Goal: Task Accomplishment & Management: Manage account settings

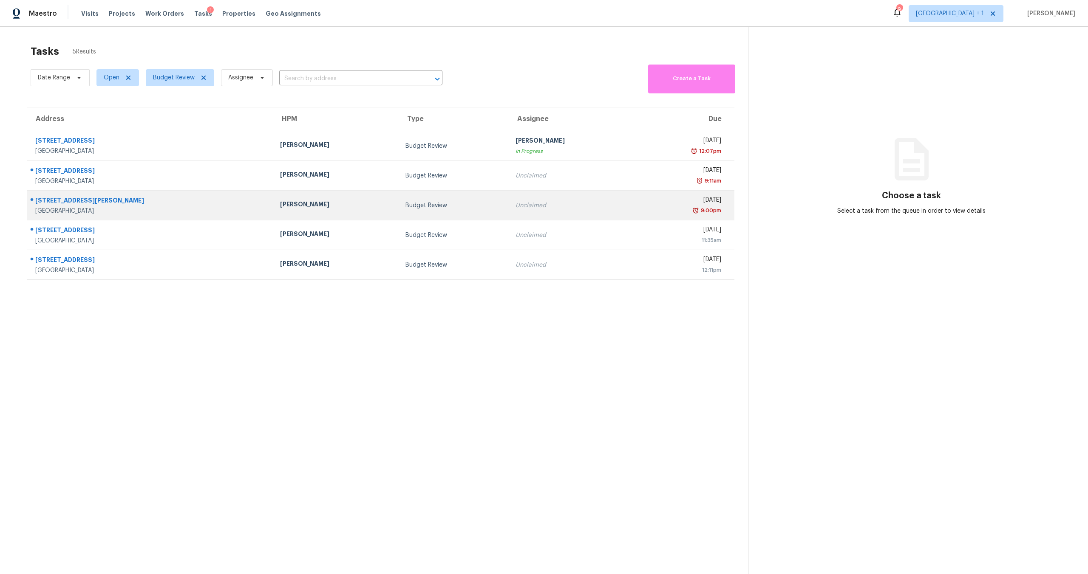
click at [633, 191] on td "Mon, Sep 22nd 2025 9:00pm" at bounding box center [683, 206] width 101 height 30
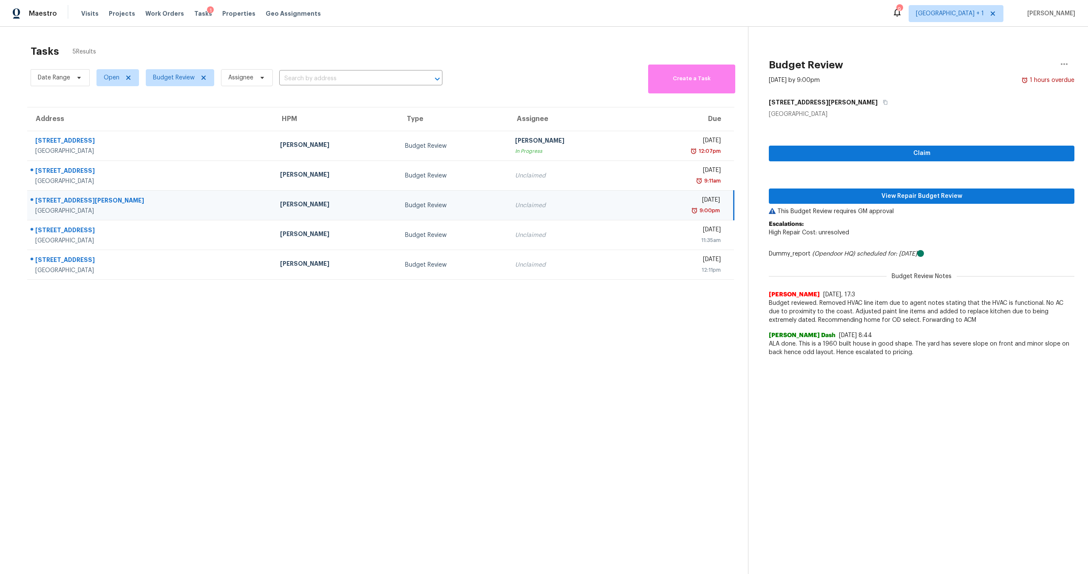
click at [640, 177] on div "9:11am" at bounding box center [680, 181] width 81 height 8
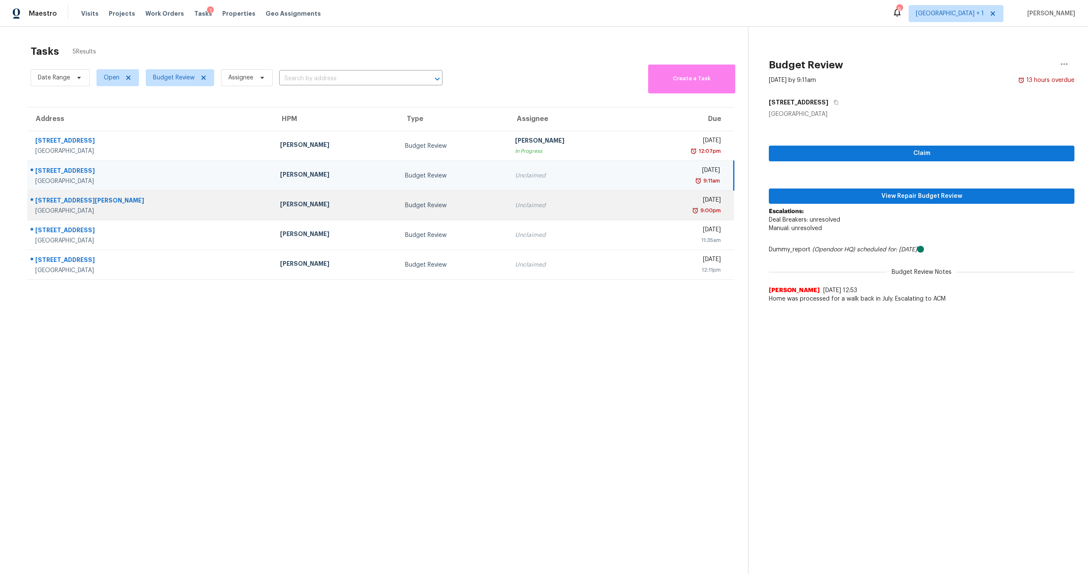
click at [633, 204] on td "Mon, Sep 22nd 2025 9:00pm" at bounding box center [683, 206] width 101 height 30
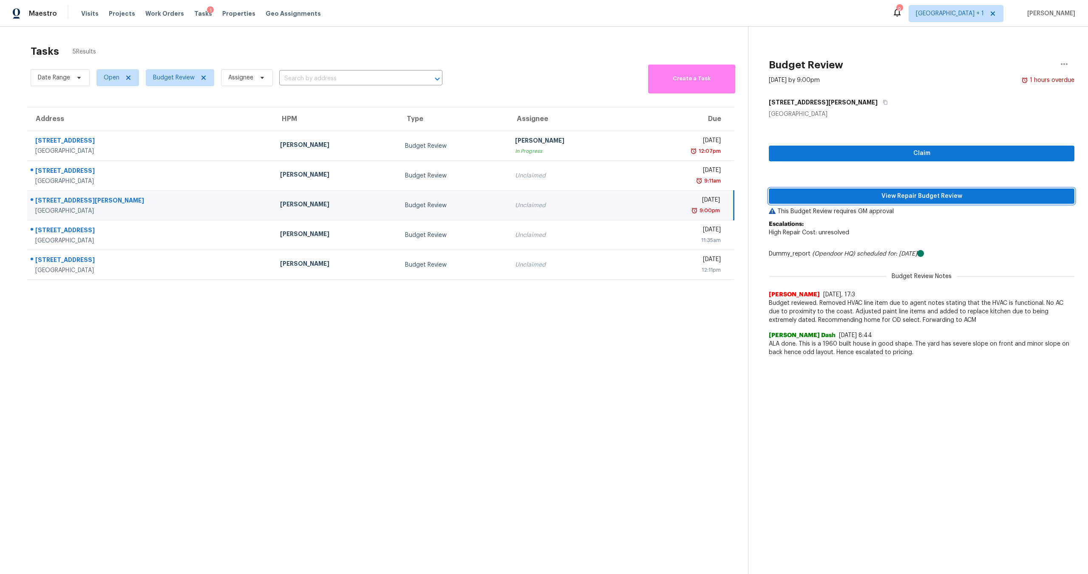
click at [827, 198] on span "View Repair Budget Review" at bounding box center [921, 196] width 292 height 11
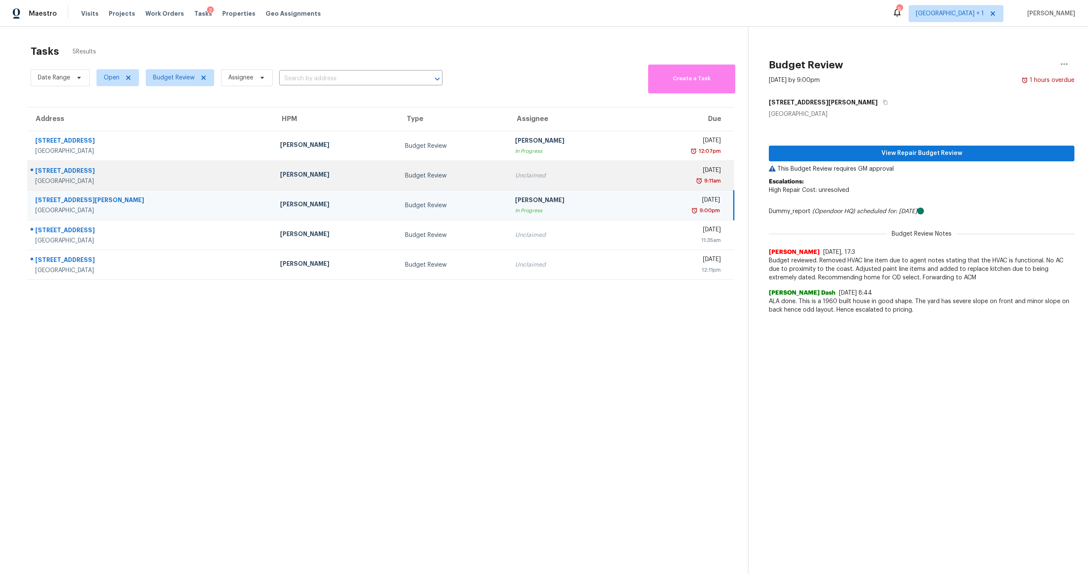
click at [334, 178] on div "[PERSON_NAME]" at bounding box center [335, 175] width 111 height 11
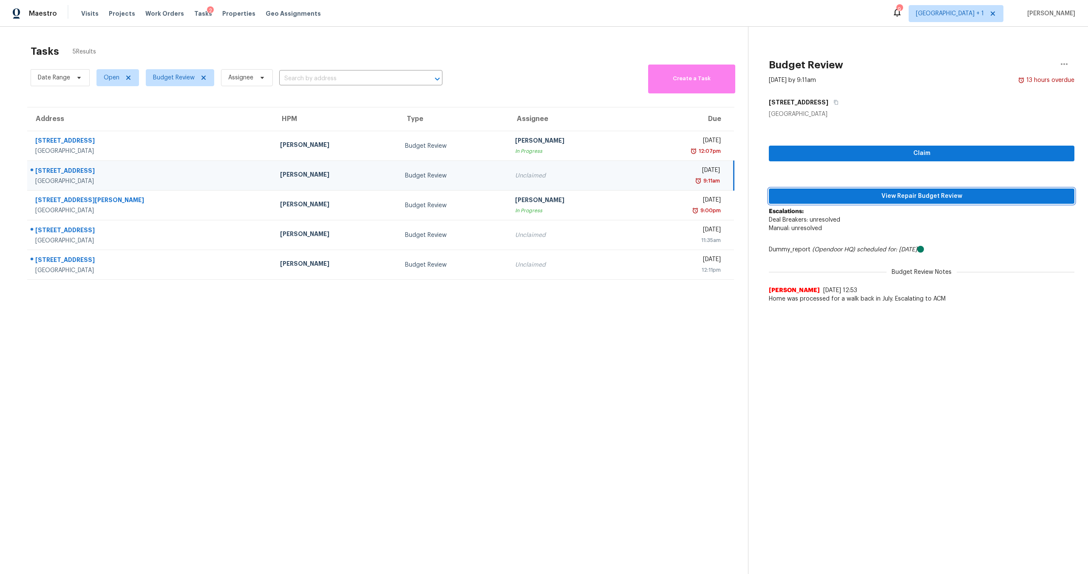
click at [876, 193] on span "View Repair Budget Review" at bounding box center [921, 196] width 292 height 11
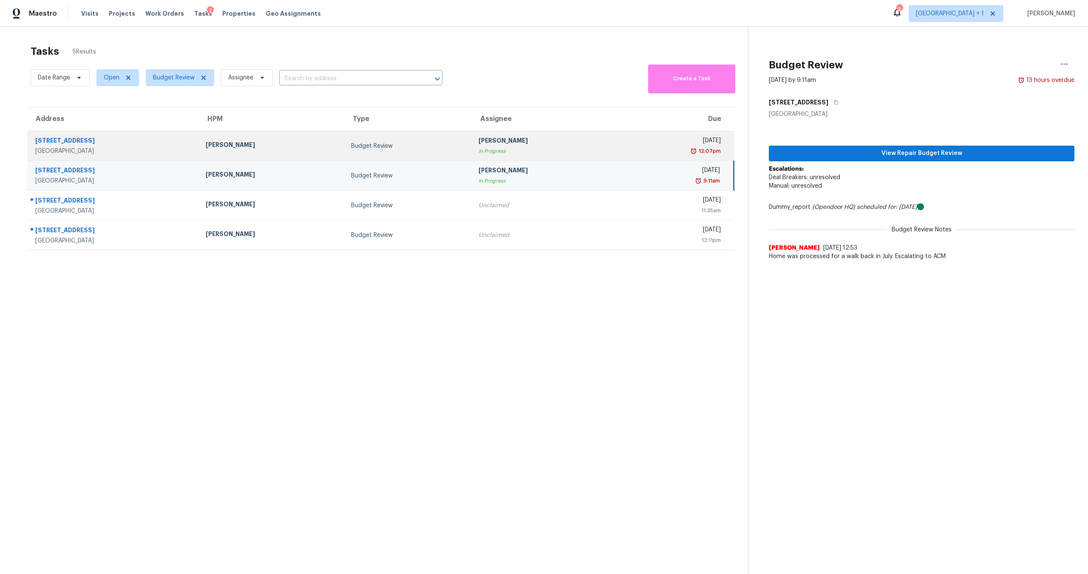
click at [424, 142] on div "Budget Review" at bounding box center [408, 146] width 114 height 8
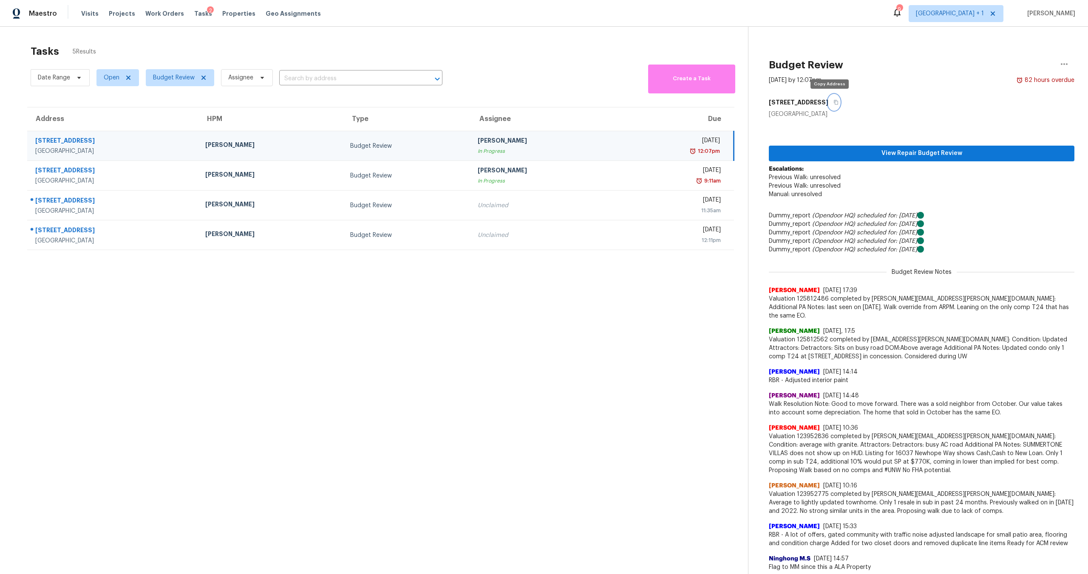
click at [833, 102] on icon "button" at bounding box center [835, 102] width 4 height 5
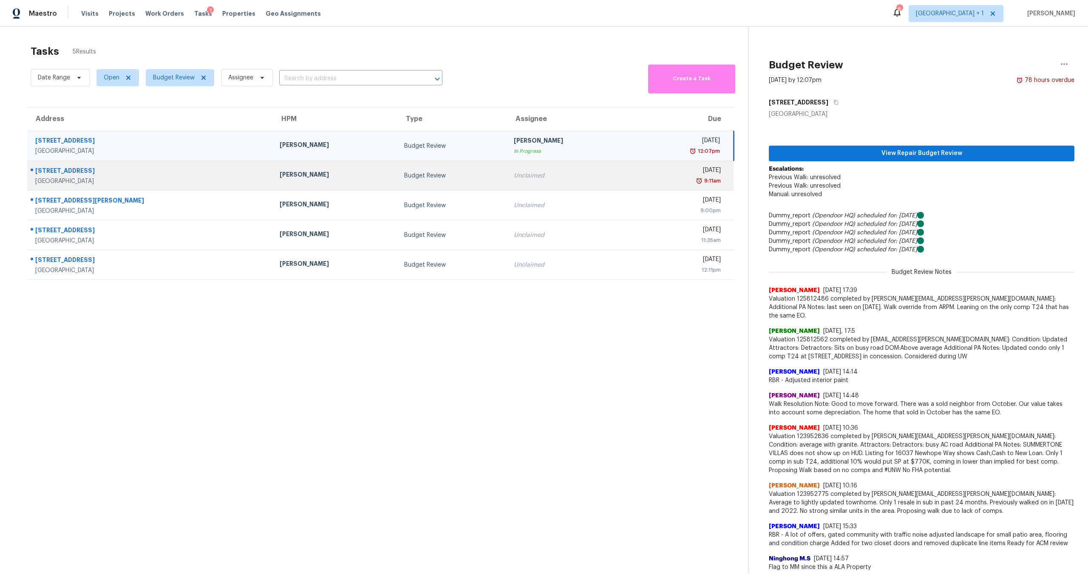
scroll to position [13, 0]
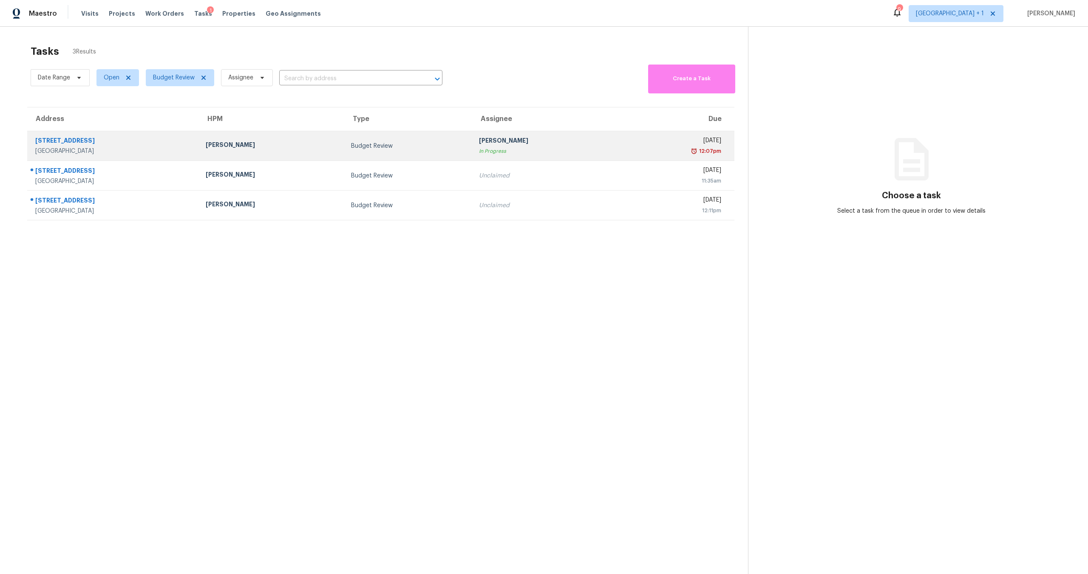
click at [624, 143] on div "[DATE]" at bounding box center [672, 141] width 97 height 11
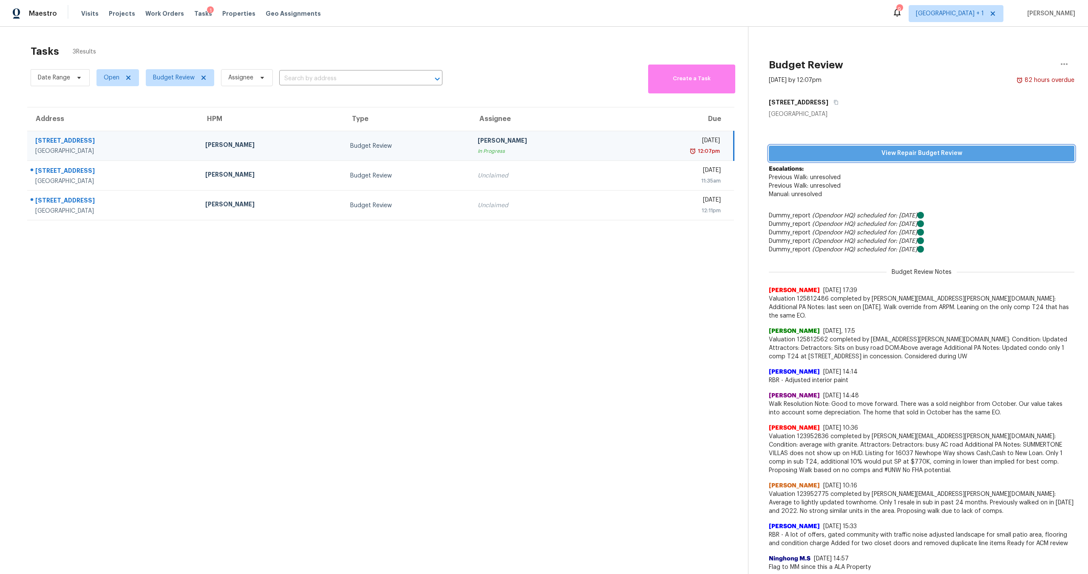
click at [967, 151] on span "View Repair Budget Review" at bounding box center [921, 153] width 292 height 11
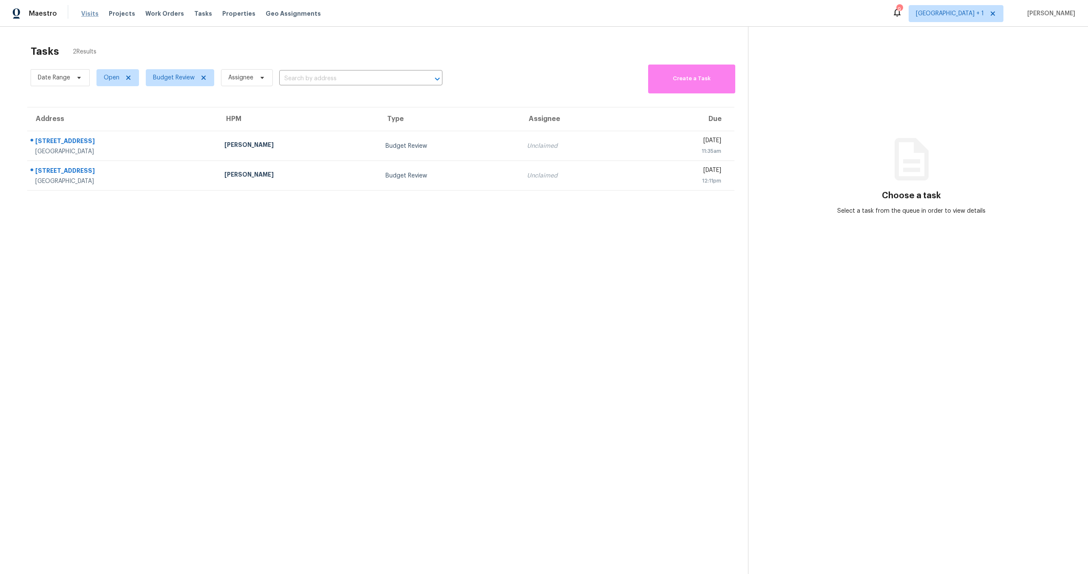
click at [83, 11] on span "Visits" at bounding box center [89, 13] width 17 height 8
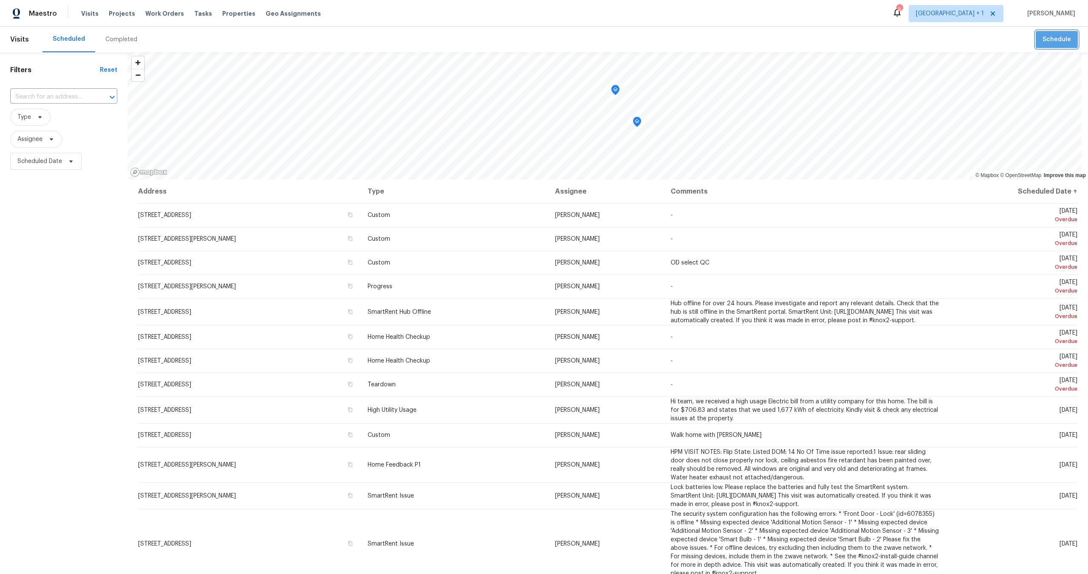
click at [1060, 47] on button "Schedule" at bounding box center [1056, 39] width 42 height 17
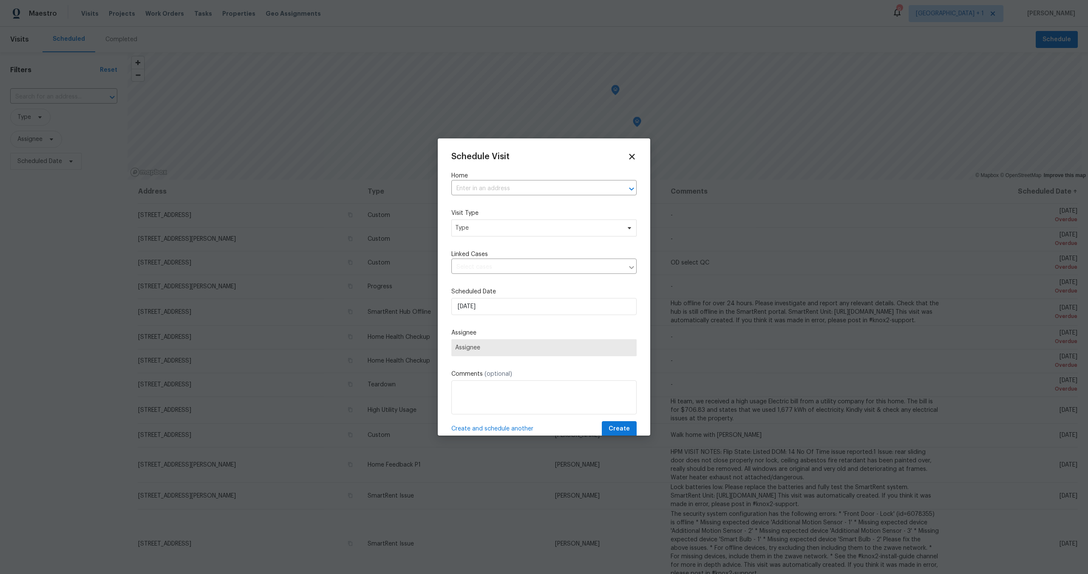
click at [526, 179] on label "Home" at bounding box center [543, 176] width 185 height 8
click at [518, 186] on input "text" at bounding box center [531, 188] width 161 height 13
type input "15818"
click at [505, 202] on li "[STREET_ADDRESS]" at bounding box center [540, 208] width 179 height 14
click at [499, 233] on span "Type" at bounding box center [543, 228] width 185 height 17
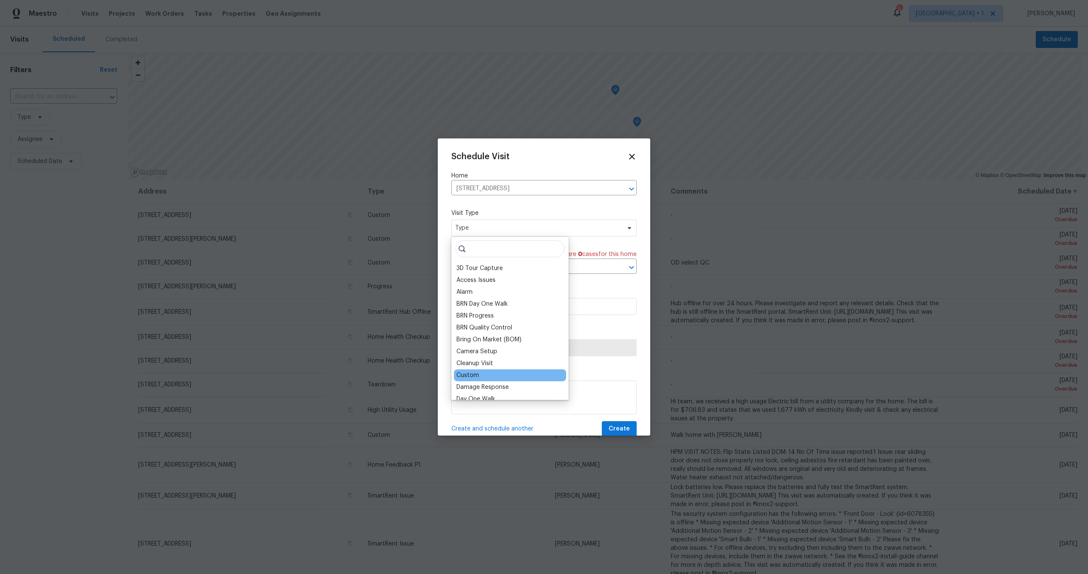
click at [480, 373] on div "Custom" at bounding box center [510, 376] width 112 height 12
click at [476, 374] on div "Custom" at bounding box center [467, 375] width 23 height 8
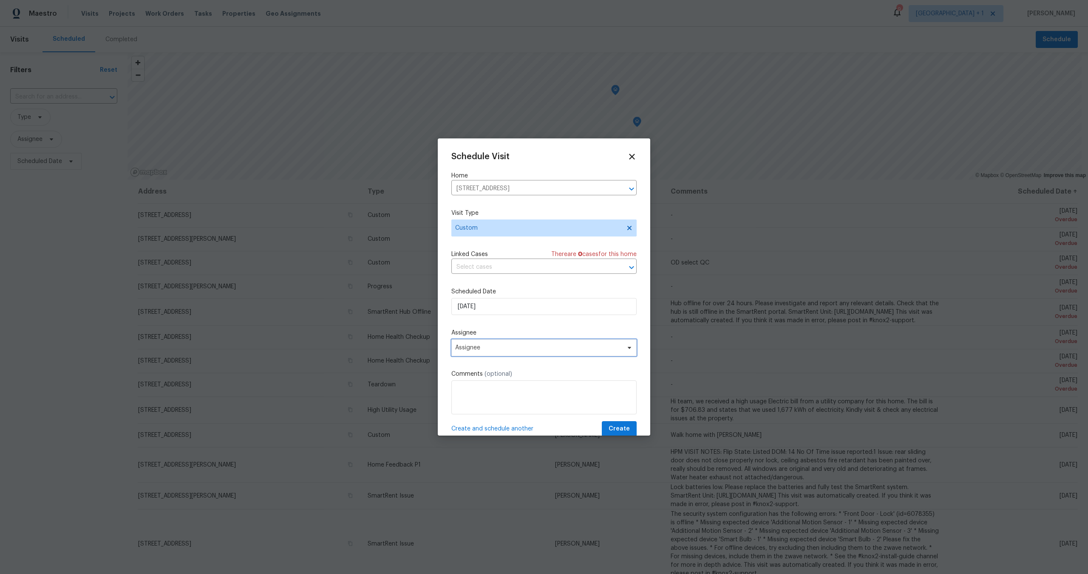
click at [494, 352] on span "Assignee" at bounding box center [543, 347] width 185 height 17
type input "[PERSON_NAME]"
click at [490, 391] on div "[PERSON_NAME]" at bounding box center [478, 395] width 45 height 8
click at [492, 305] on input "[DATE]" at bounding box center [543, 306] width 185 height 17
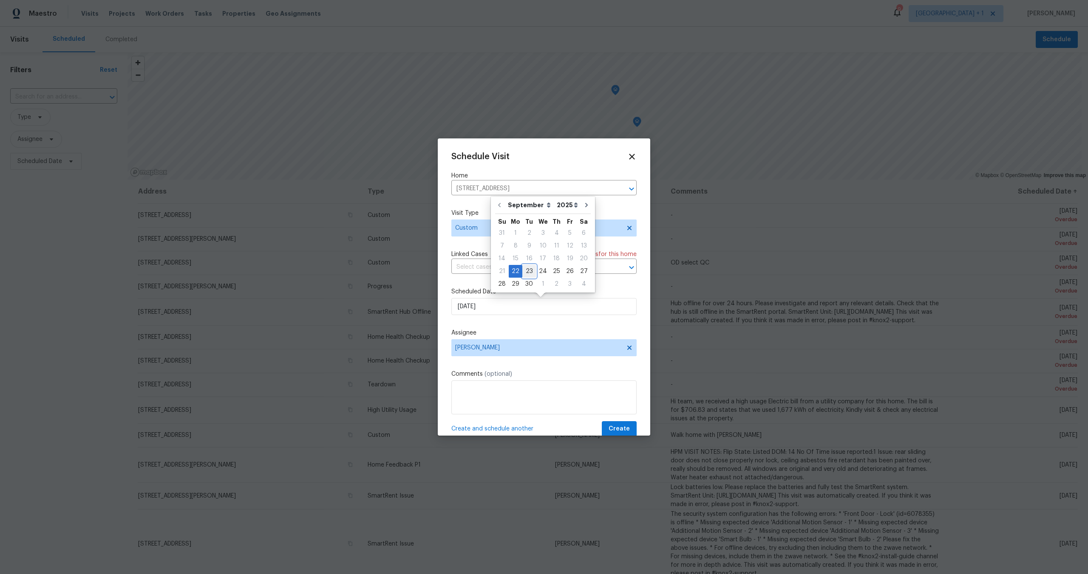
click at [528, 270] on div "23" at bounding box center [529, 272] width 14 height 12
type input "[DATE]"
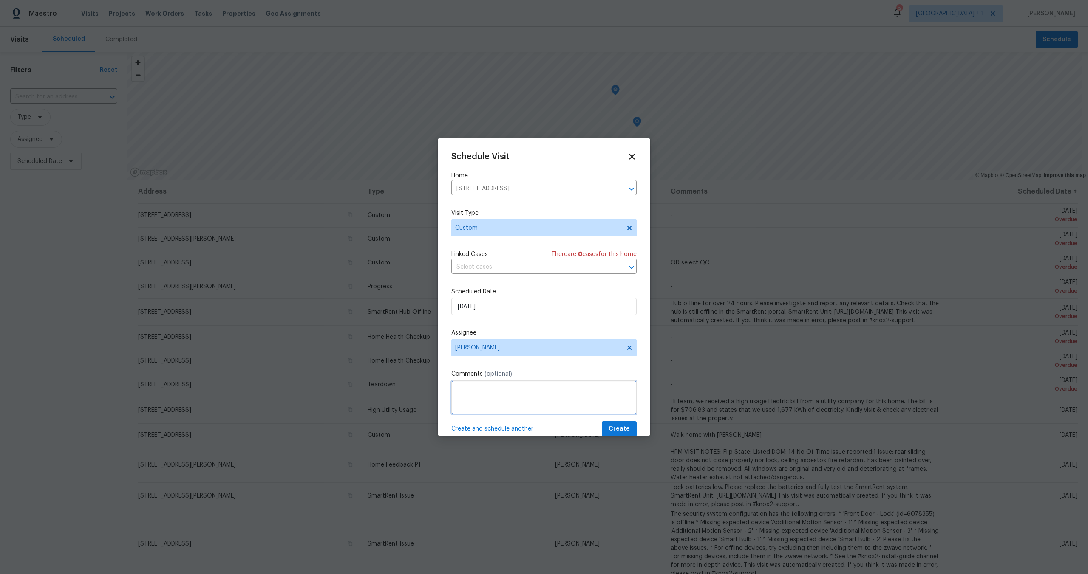
click at [520, 402] on textarea at bounding box center [543, 398] width 185 height 34
type textarea "walk with new GC"
click at [627, 431] on button "Create" at bounding box center [619, 429] width 35 height 16
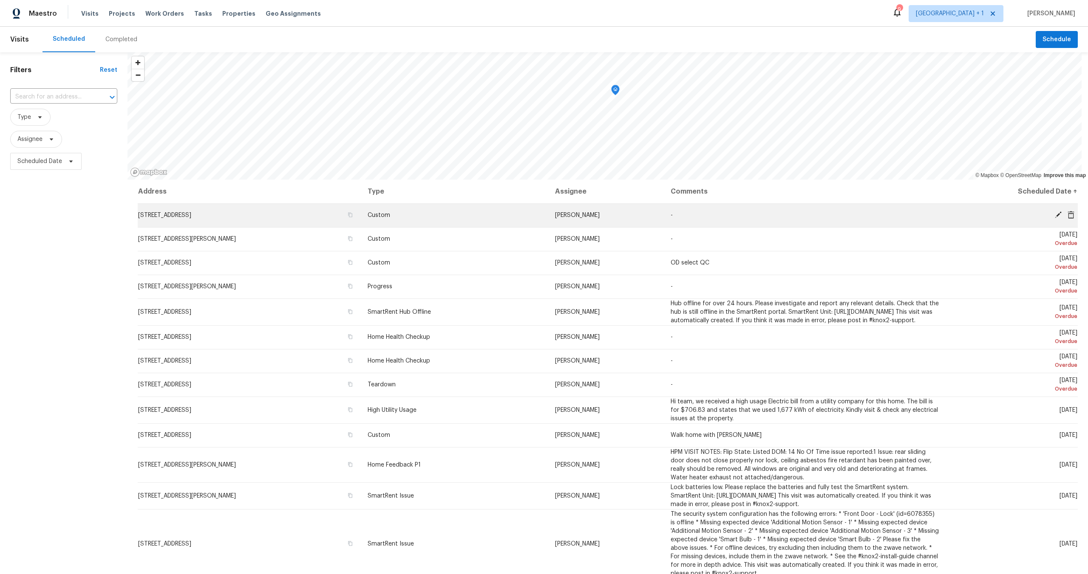
click at [1064, 215] on span at bounding box center [1070, 215] width 13 height 8
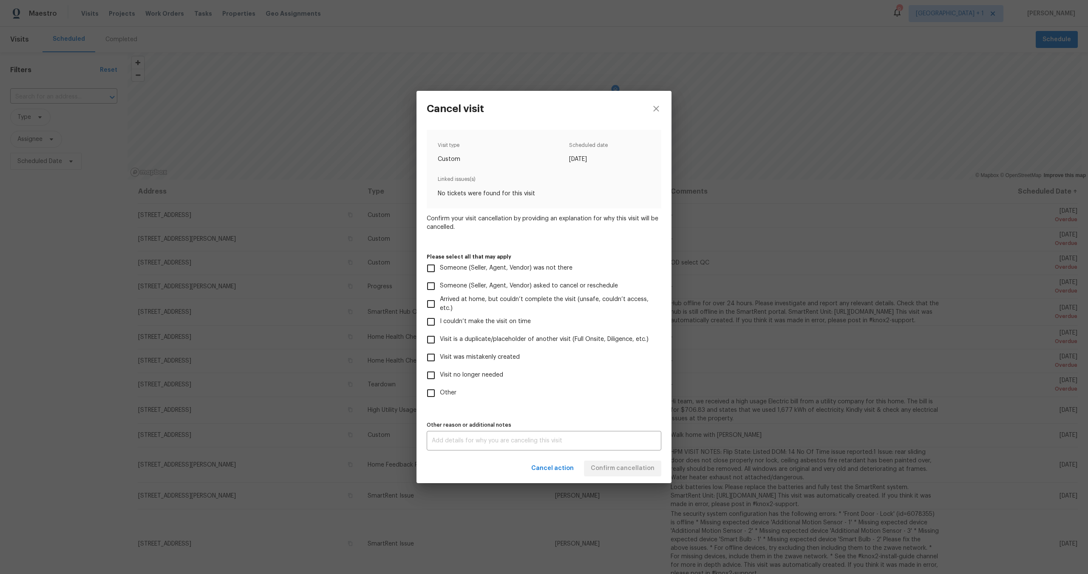
click at [438, 375] on input "Visit no longer needed" at bounding box center [431, 376] width 18 height 18
checkbox input "true"
click at [478, 441] on textarea at bounding box center [544, 441] width 224 height 6
drag, startPoint x: 581, startPoint y: 444, endPoint x: 429, endPoint y: 437, distance: 151.9
click at [429, 437] on div "was supposed to walk with corp visit was canceled x Other reason or additional …" at bounding box center [544, 441] width 235 height 20
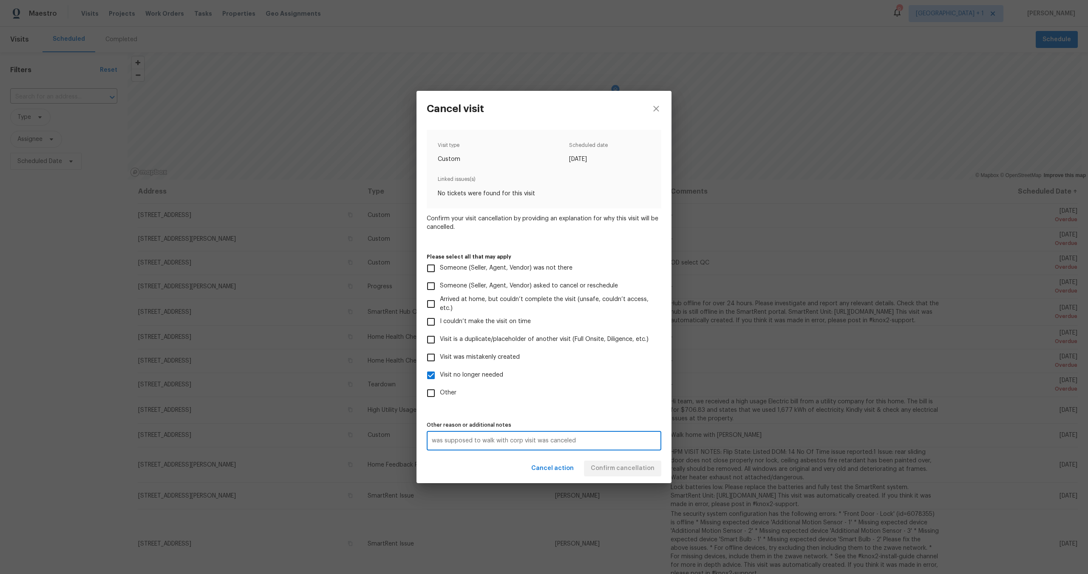
type textarea "was supposed to walk with corp visit was canceled"
click at [582, 401] on label "Other" at bounding box center [538, 393] width 232 height 18
click at [440, 401] on input "Other" at bounding box center [431, 393] width 18 height 18
checkbox input "true"
click at [614, 469] on span "Confirm cancellation" at bounding box center [622, 468] width 64 height 11
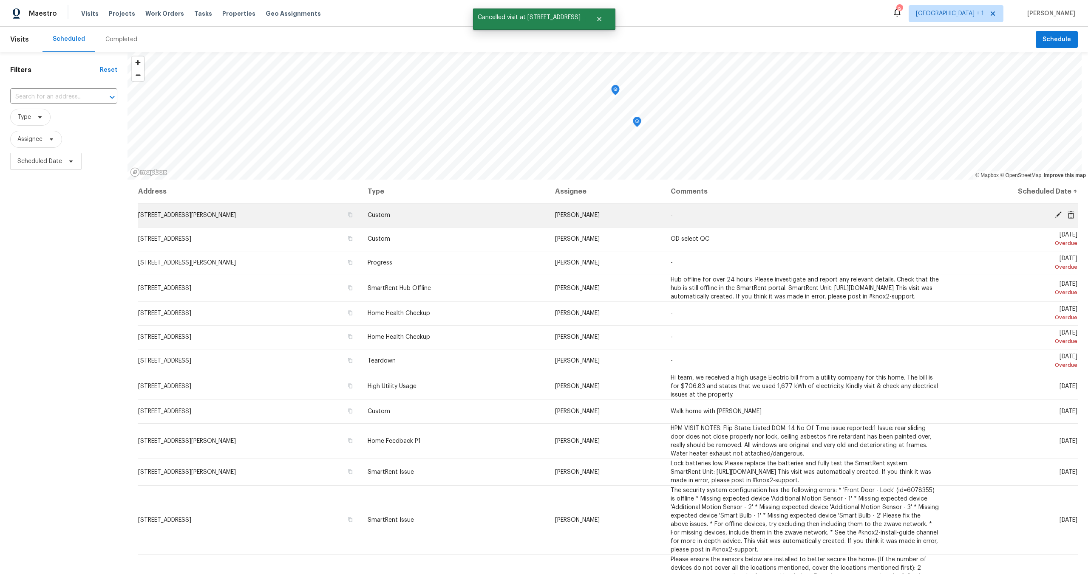
click at [1054, 215] on icon at bounding box center [1058, 215] width 8 height 8
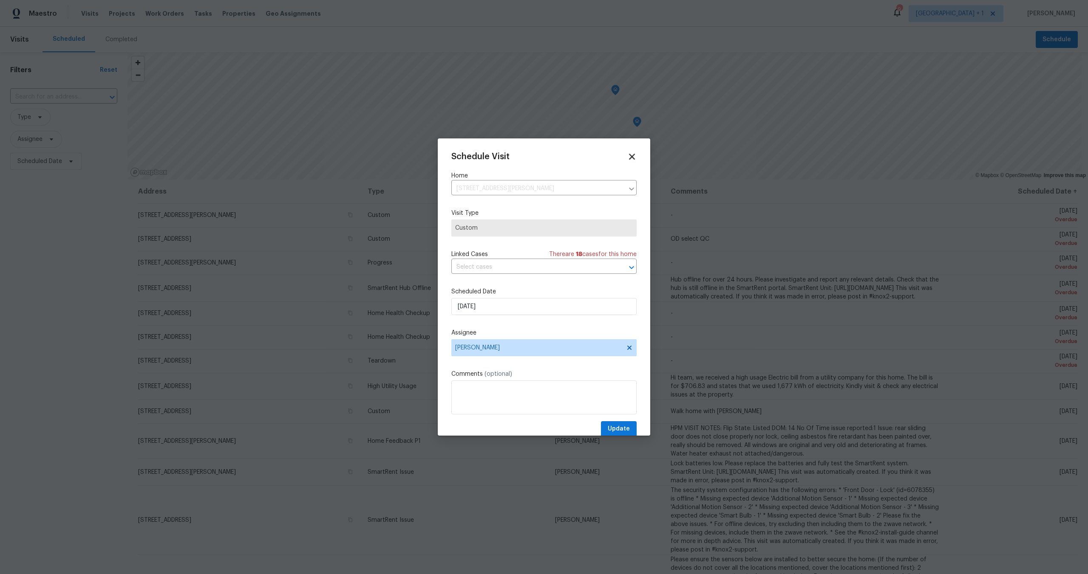
click at [629, 159] on icon at bounding box center [632, 157] width 10 height 10
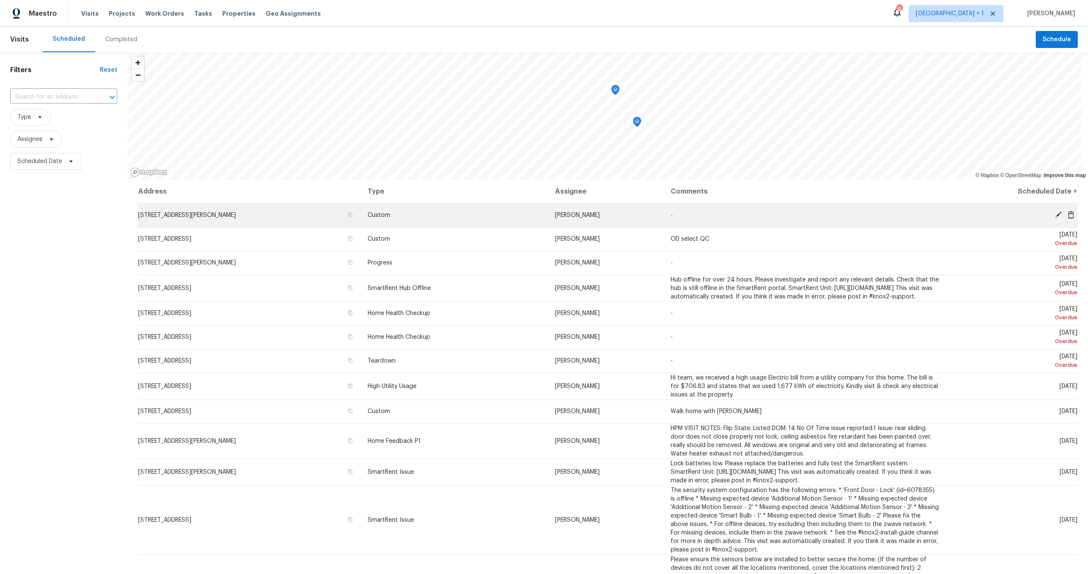
click at [1067, 217] on icon at bounding box center [1070, 215] width 7 height 8
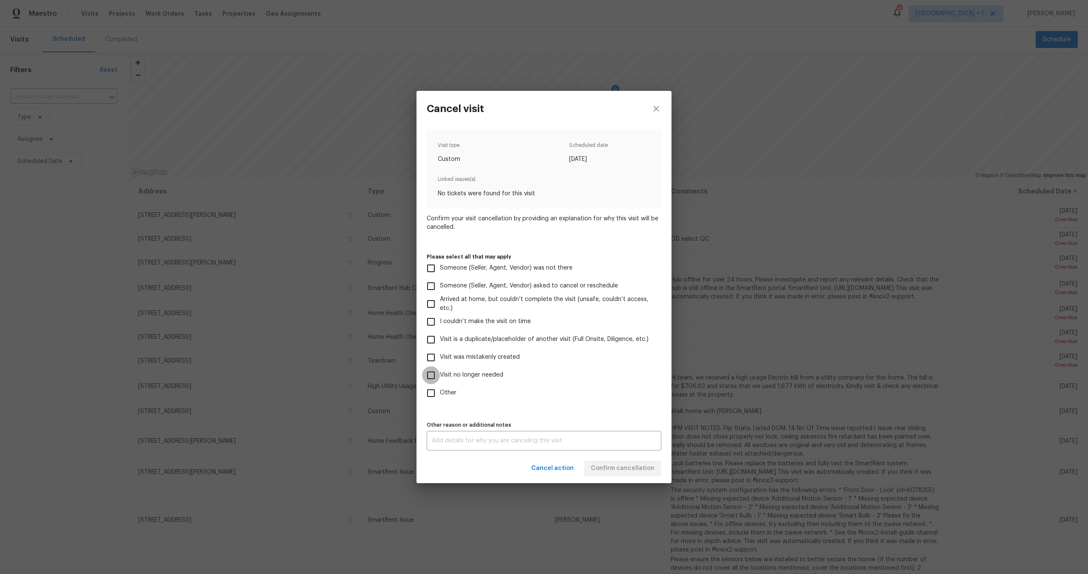
click at [430, 381] on input "Visit no longer needed" at bounding box center [431, 376] width 18 height 18
checkbox input "true"
click at [465, 434] on div "x Other reason or additional notes" at bounding box center [544, 441] width 235 height 20
click at [467, 437] on div "x Other reason or additional notes" at bounding box center [544, 441] width 235 height 20
paste textarea "was supposed to walk with corp visit was canceled"
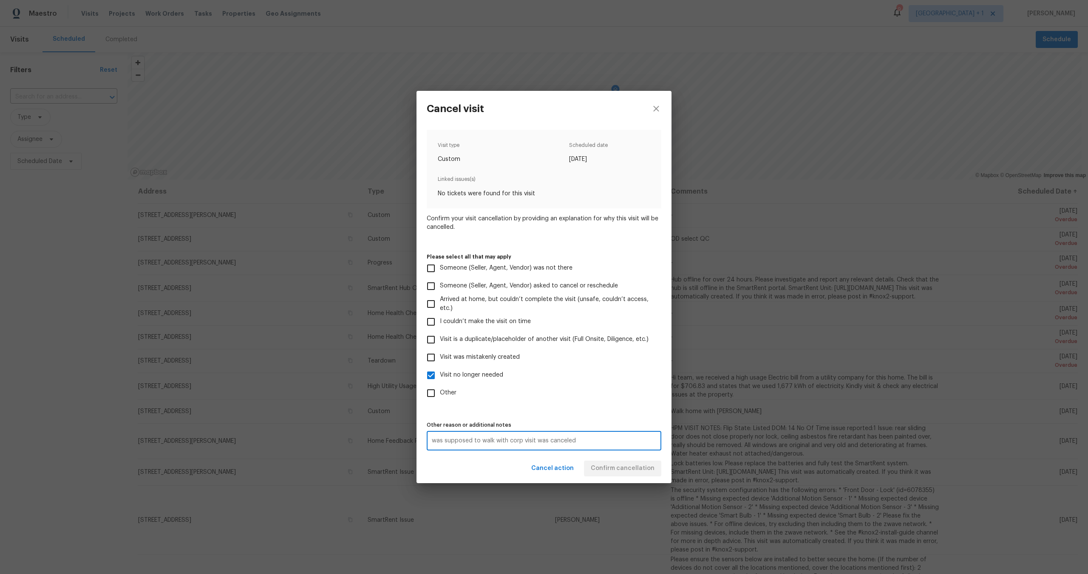
type textarea "was supposed to walk with corp visit was canceled"
click at [579, 455] on div "Cancel action Confirm cancellation" at bounding box center [543, 468] width 255 height 29
click at [603, 464] on span "Confirm cancellation" at bounding box center [622, 468] width 64 height 11
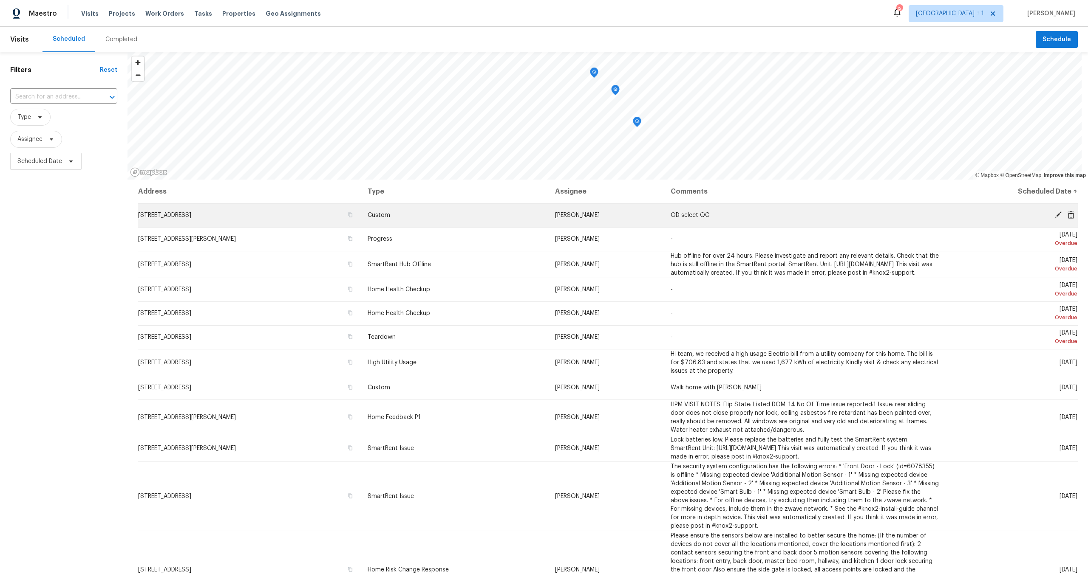
click at [1067, 218] on icon at bounding box center [1070, 215] width 7 height 8
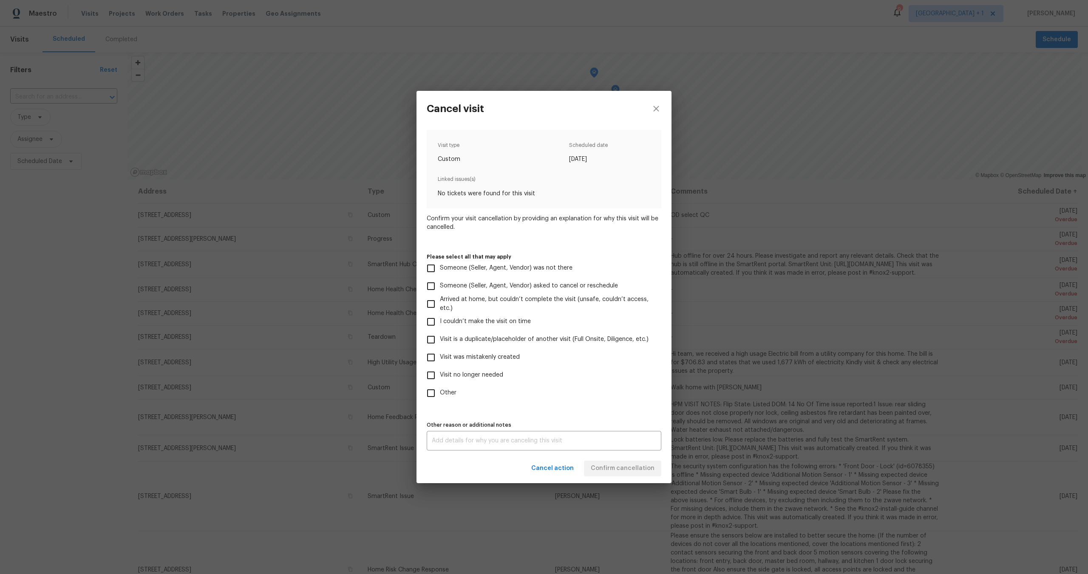
click at [433, 375] on input "Visit no longer needed" at bounding box center [431, 376] width 18 height 18
checkbox input "true"
click at [552, 396] on label "Other" at bounding box center [538, 393] width 232 height 18
click at [440, 396] on input "Other" at bounding box center [431, 393] width 18 height 18
click at [433, 389] on input "Other" at bounding box center [431, 393] width 18 height 18
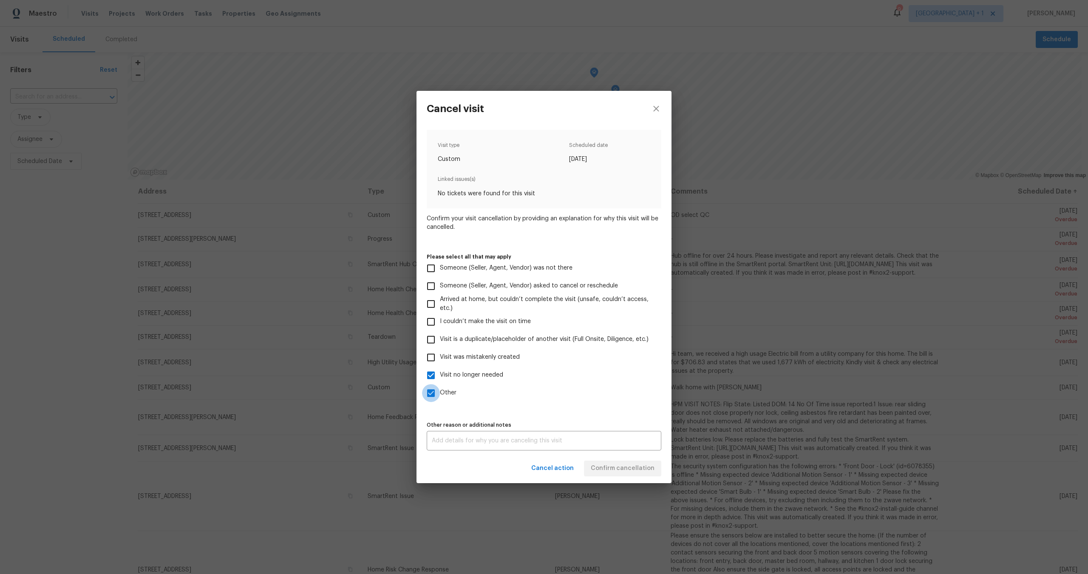
checkbox input "false"
click at [471, 444] on textarea at bounding box center [544, 441] width 224 height 6
type textarea "na"
click at [595, 399] on label "Other" at bounding box center [538, 393] width 232 height 18
click at [440, 399] on input "Other" at bounding box center [431, 393] width 18 height 18
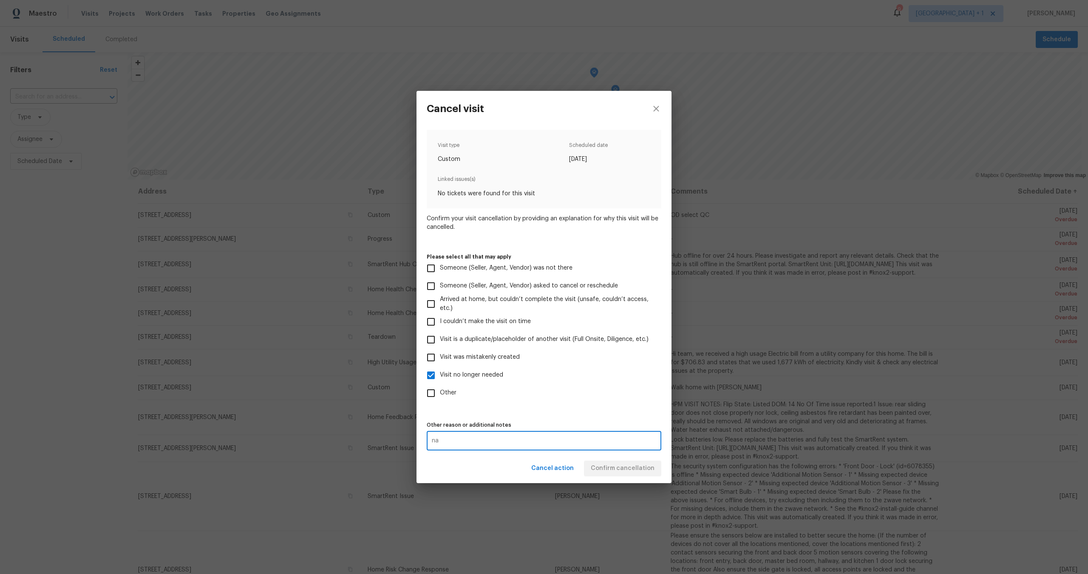
checkbox input "true"
click at [618, 469] on span "Confirm cancellation" at bounding box center [622, 468] width 64 height 11
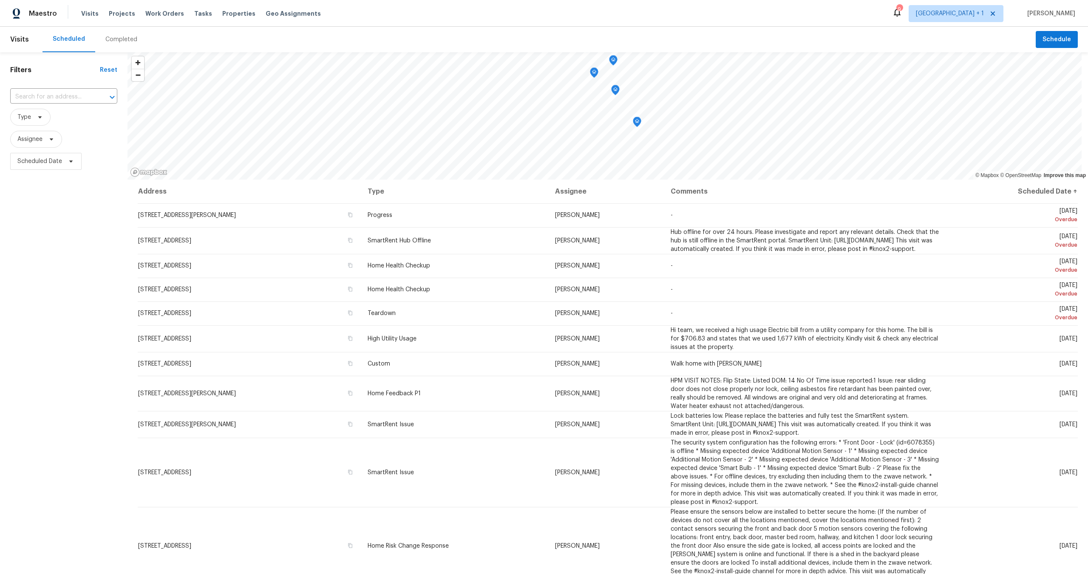
scroll to position [2, 0]
click at [162, 20] on div "Visits Projects Work Orders Tasks Properties Geo Assignments" at bounding box center [206, 13] width 250 height 17
click at [161, 19] on div "Visits Projects Work Orders Tasks Properties Geo Assignments" at bounding box center [206, 13] width 250 height 17
click at [162, 15] on span "Work Orders" at bounding box center [164, 13] width 39 height 8
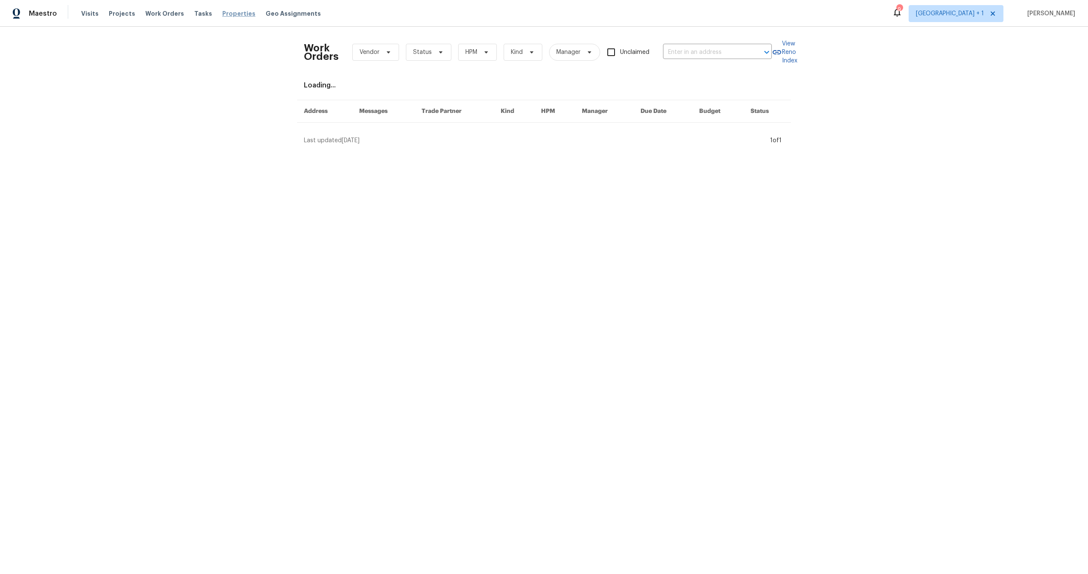
click at [223, 13] on span "Properties" at bounding box center [238, 13] width 33 height 8
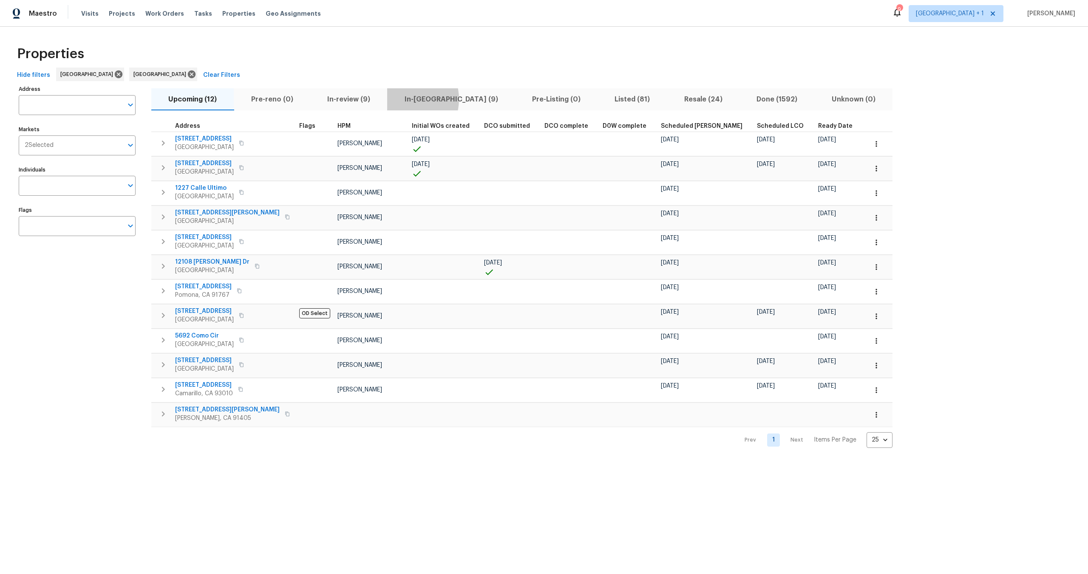
click at [402, 99] on span "In-[GEOGRAPHIC_DATA] (9)" at bounding box center [450, 99] width 117 height 12
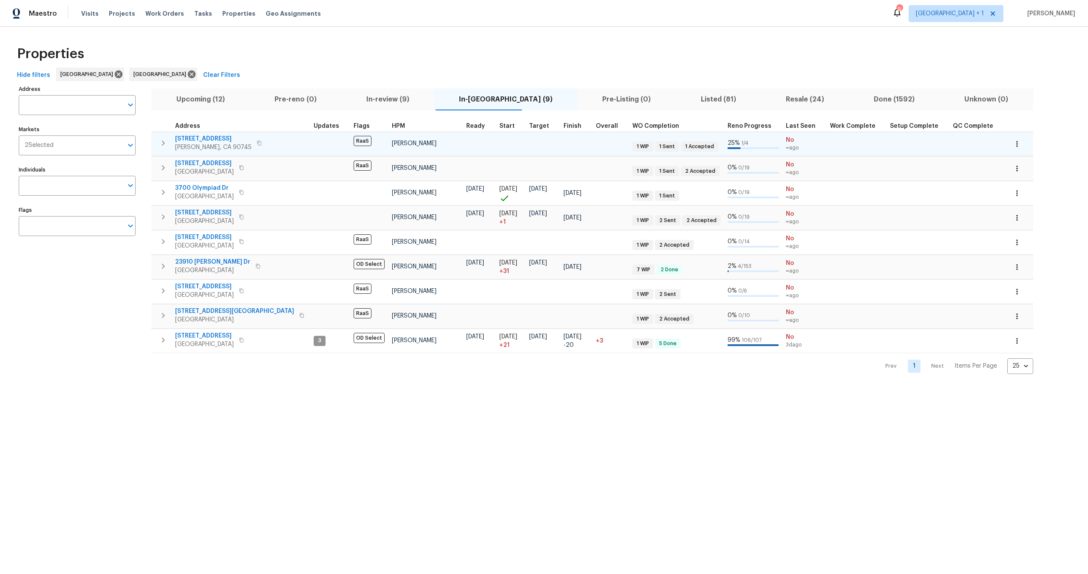
click at [265, 144] on div "[STREET_ADDRESS]" at bounding box center [223, 143] width 96 height 17
